Goal: Check status: Check status

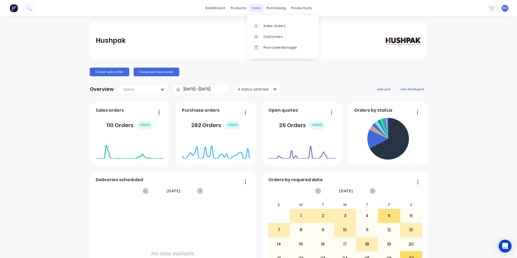
click at [252, 6] on div "sales" at bounding box center [256, 8] width 15 height 8
click at [257, 8] on div "sales" at bounding box center [256, 8] width 15 height 8
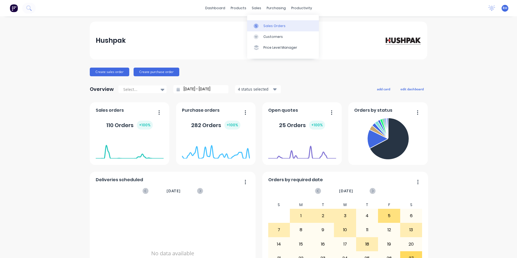
click at [277, 27] on div "Sales Orders" at bounding box center [275, 26] width 22 height 5
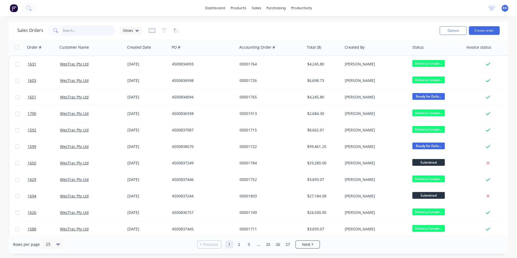
click at [77, 30] on input "text" at bounding box center [89, 30] width 53 height 11
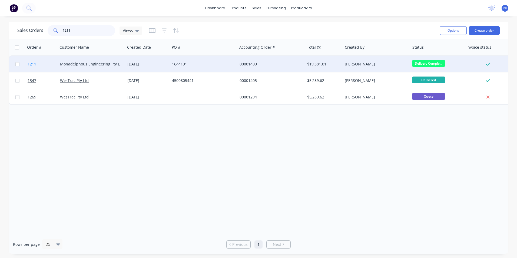
type input "1211"
click at [32, 65] on span "1211" at bounding box center [32, 63] width 9 height 5
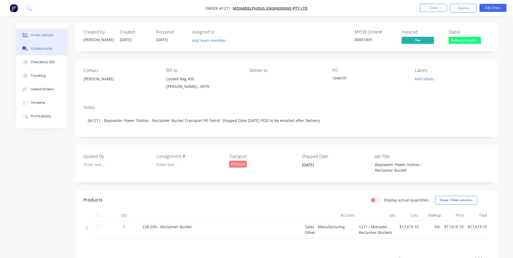
click at [40, 50] on div "Collaborate" at bounding box center [41, 48] width 21 height 5
